Goal: Answer question/provide support

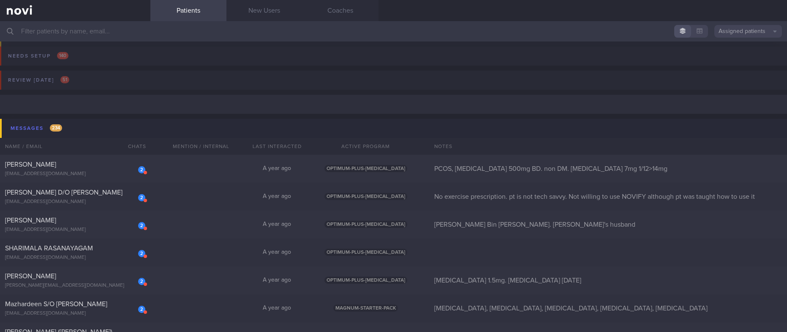
scroll to position [63, 0]
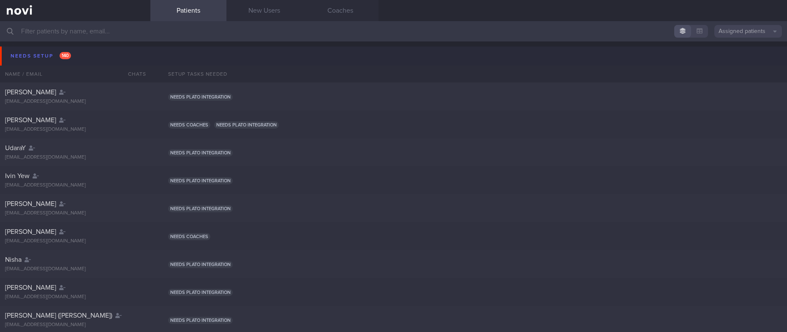
click at [94, 59] on button "Needs setup 140" at bounding box center [395, 55] width 790 height 19
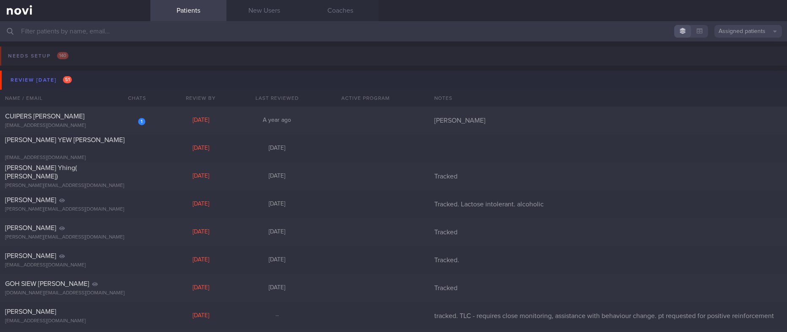
click at [82, 87] on button "Review today 51" at bounding box center [395, 80] width 790 height 19
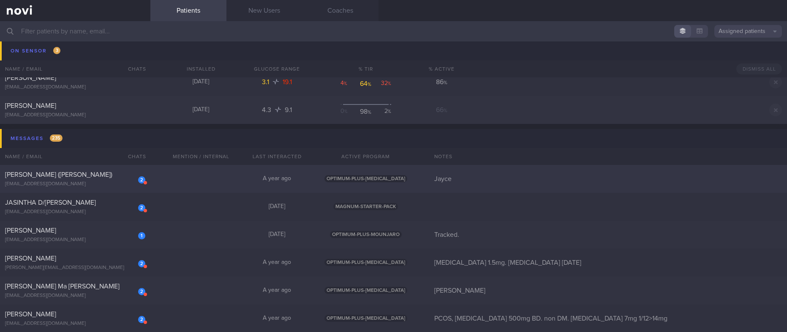
scroll to position [127, 0]
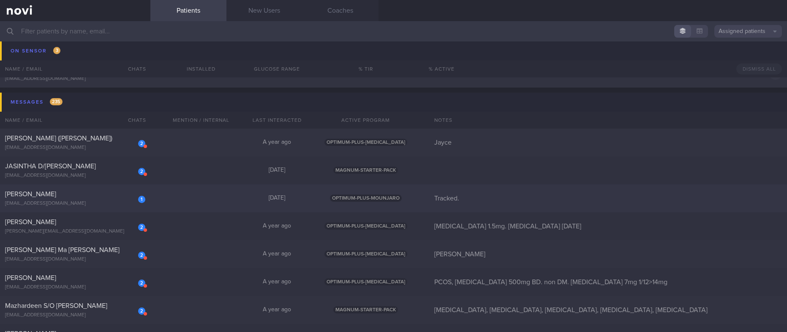
click at [226, 202] on div "1 Jeremiah Hillebrand jdhillebrand@gmail.com Yesterday OPTIMUM-PLUS-MOUNJARO Tr…" at bounding box center [393, 198] width 787 height 28
select select "9"
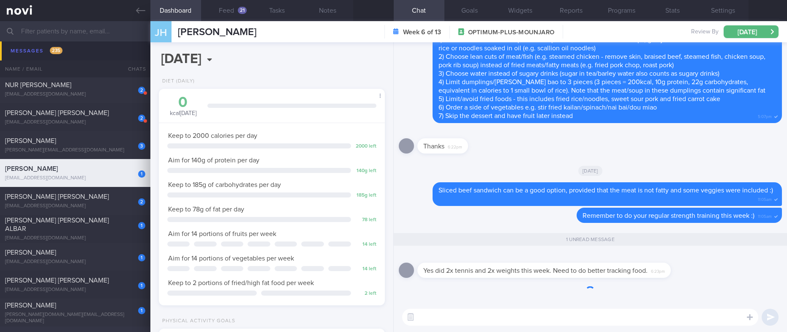
scroll to position [0, 0]
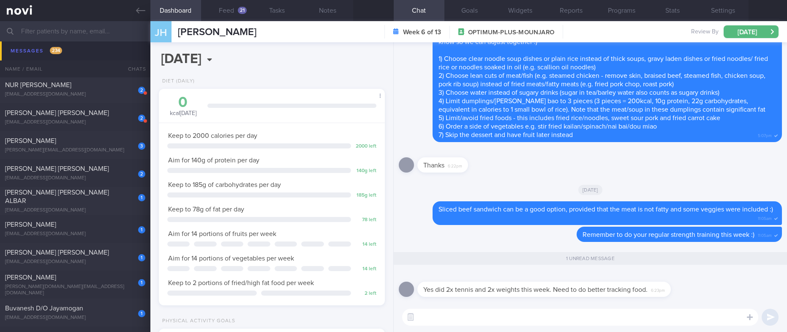
click at [478, 317] on textarea at bounding box center [580, 317] width 356 height 17
type textarea "That's great to hear :)"
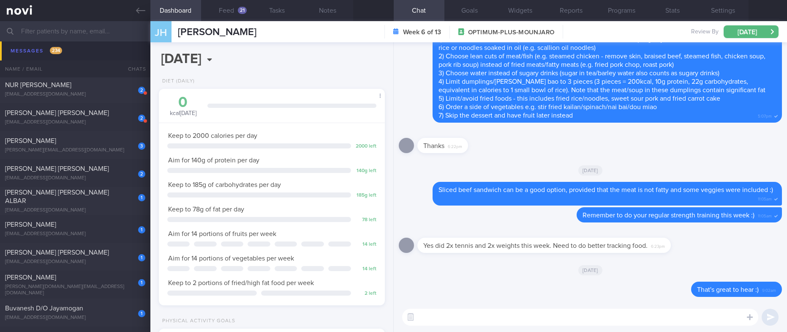
scroll to position [0, 0]
click at [243, 12] on div "21" at bounding box center [242, 10] width 9 height 7
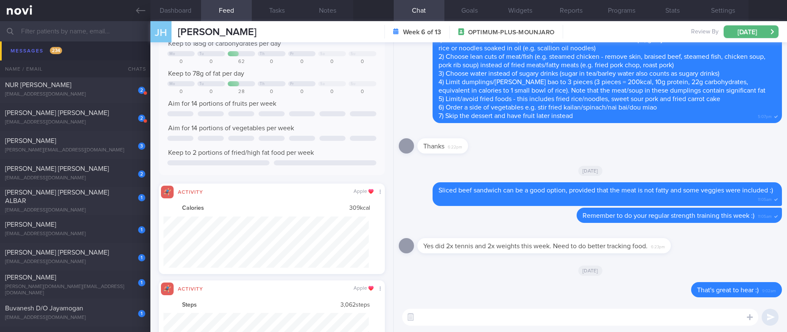
scroll to position [51, 205]
click at [536, 311] on textarea at bounding box center [580, 317] width 356 height 17
paste textarea "The purpose of logging your meals is to: 1) Increase your awareness of what you…"
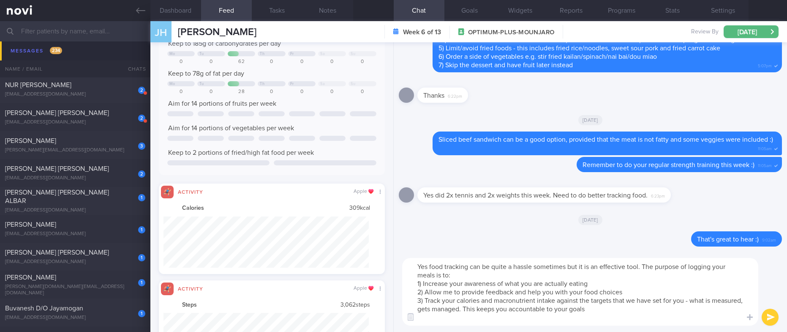
scroll to position [0, 0]
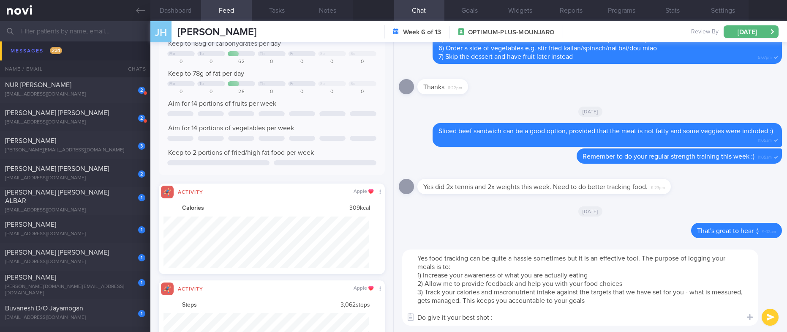
type textarea "Yes food tracking can be quite a hassle sometimes but it is an effective tool. …"
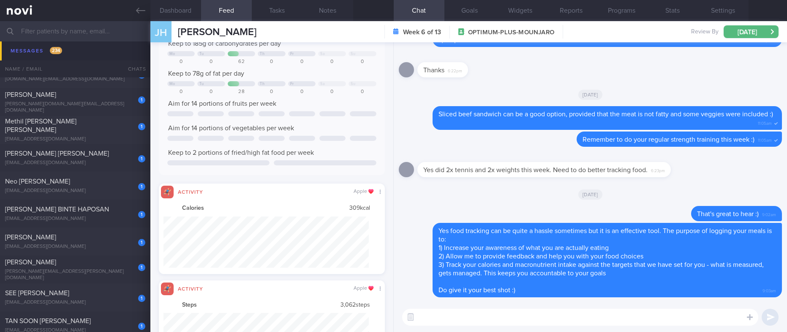
scroll to position [2219, 0]
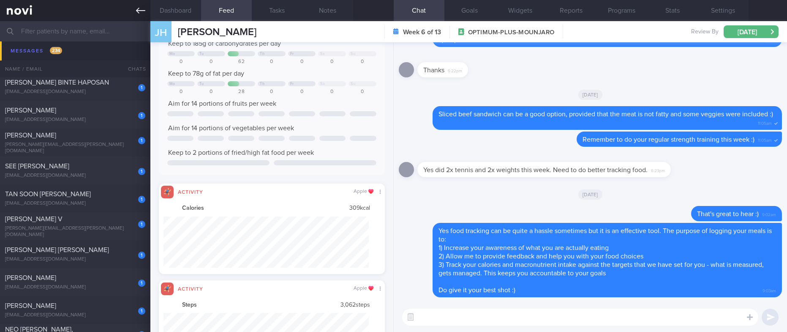
click at [135, 10] on link at bounding box center [75, 10] width 150 height 21
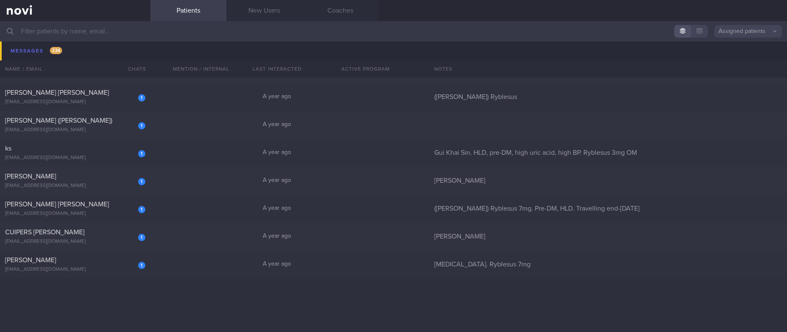
scroll to position [1014, 0]
